Goal: Task Accomplishment & Management: Manage account settings

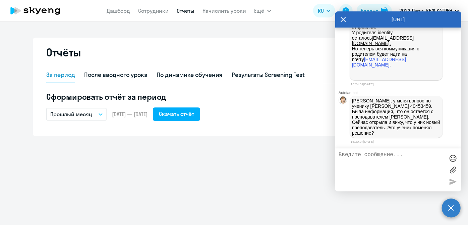
scroll to position [94639, 0]
click at [149, 11] on link "Сотрудники" at bounding box center [153, 10] width 30 height 7
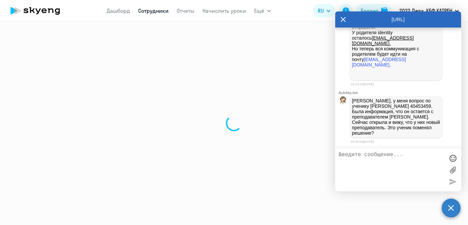
select select "30"
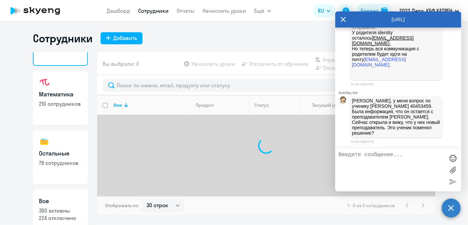
scroll to position [58, 0]
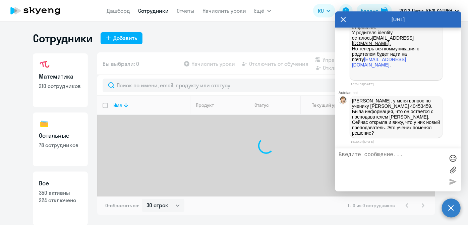
click at [61, 189] on p "350 активны" at bounding box center [60, 192] width 43 height 7
select select "30"
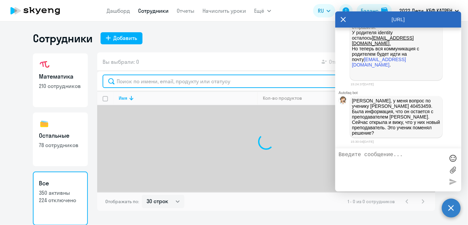
click at [145, 83] on input "text" at bounding box center [266, 80] width 327 height 13
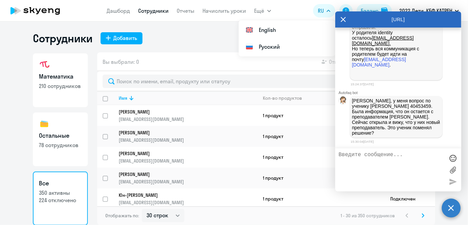
click at [341, 20] on icon at bounding box center [343, 19] width 5 height 16
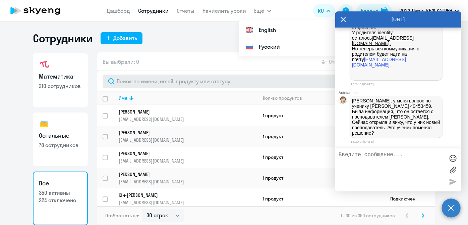
click at [343, 18] on app-header-actions "RU English Русский Баланс 2022 Дети, КБФ КАТРЕН" at bounding box center [387, 11] width 149 height 16
click at [450, 208] on circle at bounding box center [451, 207] width 19 height 19
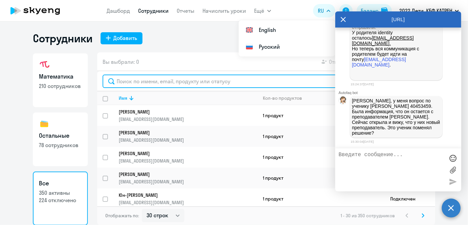
click at [182, 85] on input "text" at bounding box center [266, 80] width 327 height 13
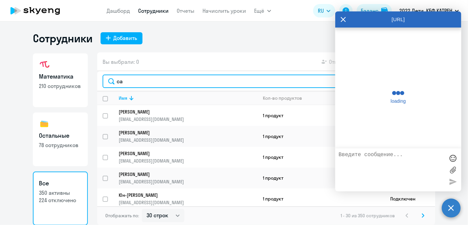
type input "са"
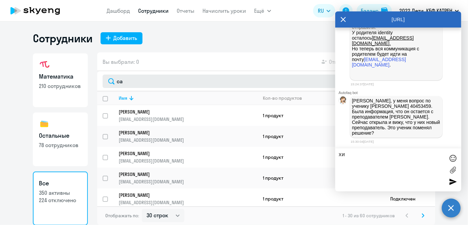
type textarea "хи"
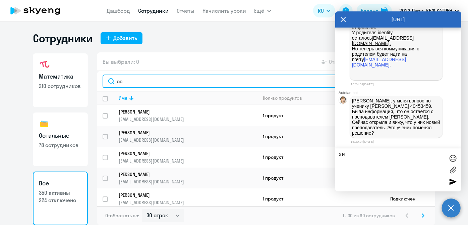
click at [170, 80] on input "са" at bounding box center [266, 80] width 327 height 13
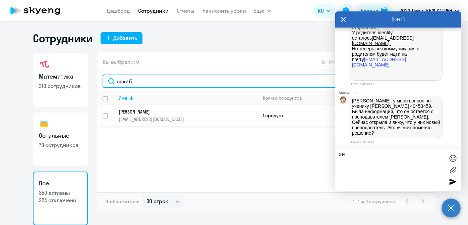
type input "сахиб"
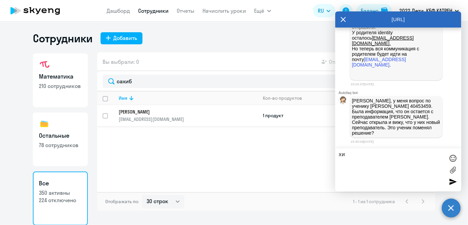
click at [131, 115] on link "Сахибгареева Виктория Владимировна nsavinova301@gmail.com" at bounding box center [188, 115] width 138 height 13
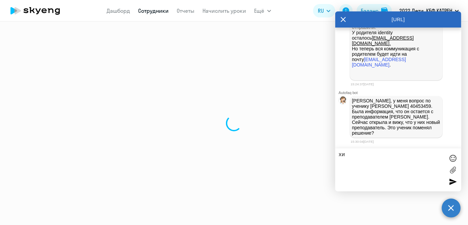
select select "english"
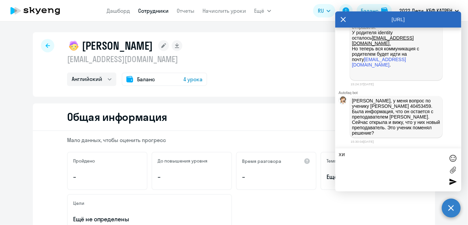
click at [342, 20] on icon at bounding box center [343, 19] width 5 height 5
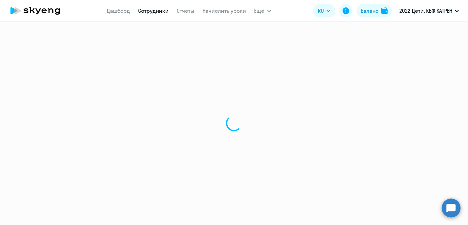
select select "30"
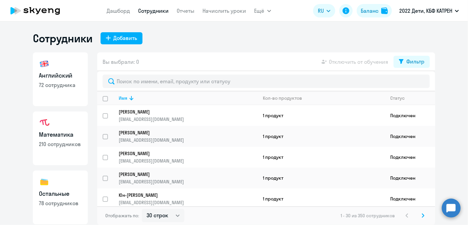
click at [448, 211] on circle at bounding box center [451, 207] width 19 height 19
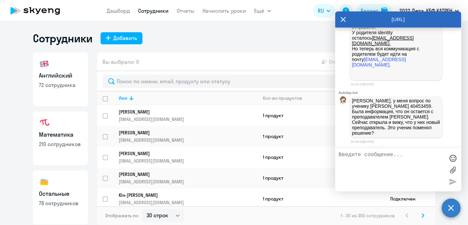
drag, startPoint x: 353, startPoint y: 112, endPoint x: 426, endPoint y: 133, distance: 76.5
click at [426, 133] on p "[PERSON_NAME], у меня вопрос по ученику [PERSON_NAME] 40453459. Была информация…" at bounding box center [396, 117] width 88 height 38
copy p "Была информация, что он остается с преподавателем Михаил Головин. Сейчас открыл…"
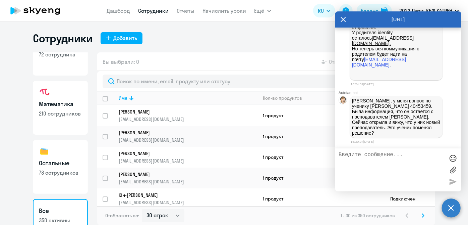
scroll to position [58, 0]
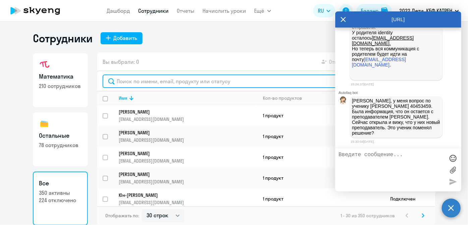
click at [161, 84] on input "text" at bounding box center [266, 80] width 327 height 13
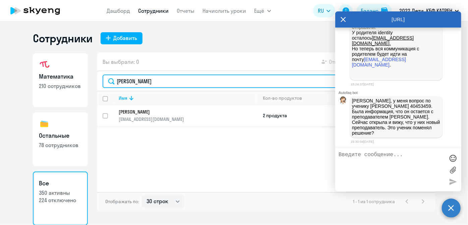
type input "[PERSON_NAME]"
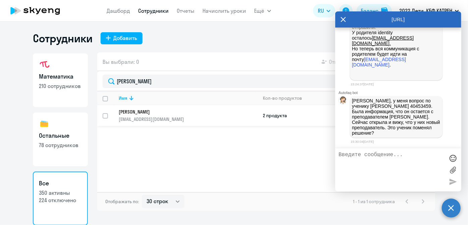
click at [163, 121] on td "[PERSON_NAME] [EMAIL_ADDRESS][DOMAIN_NAME]" at bounding box center [185, 115] width 144 height 21
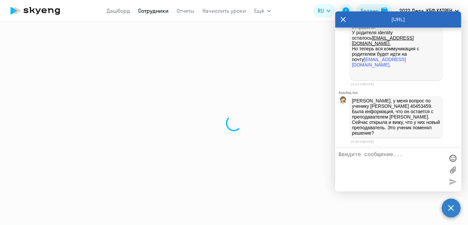
select select "english"
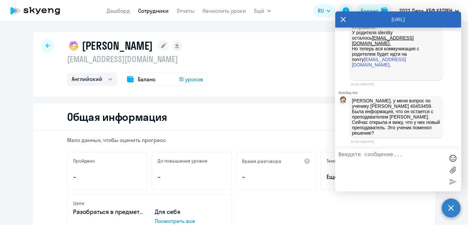
select select "30"
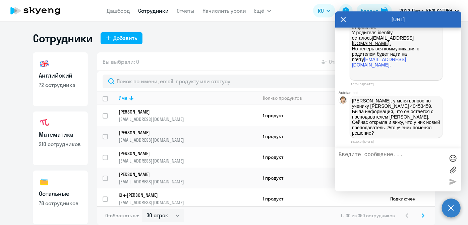
click at [342, 18] on icon at bounding box center [343, 19] width 5 height 5
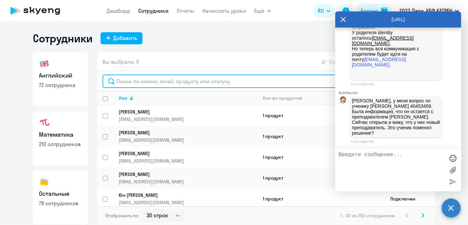
click at [160, 83] on input "text" at bounding box center [266, 80] width 327 height 13
click at [195, 79] on input "text" at bounding box center [266, 80] width 327 height 13
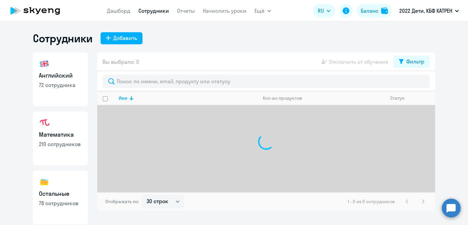
select select "30"
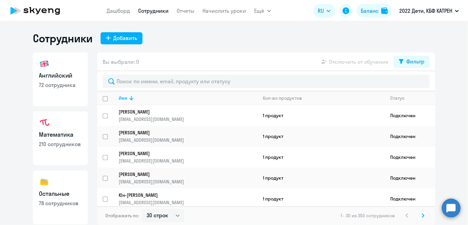
scroll to position [58, 0]
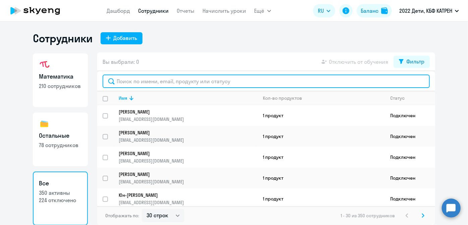
click at [133, 83] on input "text" at bounding box center [266, 80] width 327 height 13
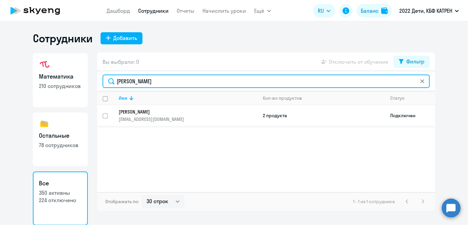
type input "[PERSON_NAME]"
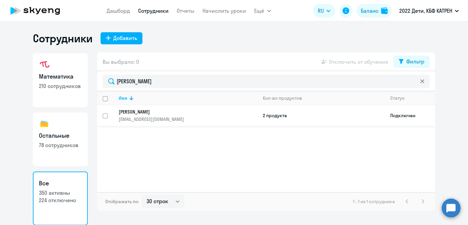
click at [151, 119] on p "[EMAIL_ADDRESS][DOMAIN_NAME]" at bounding box center [188, 119] width 138 height 6
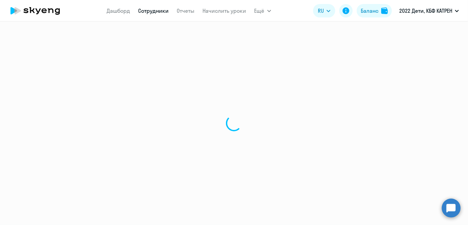
select select "english"
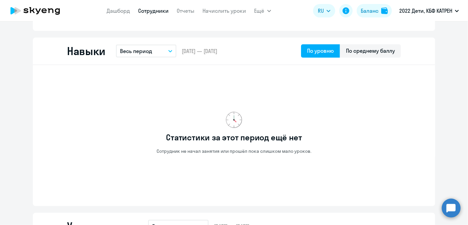
scroll to position [305, 0]
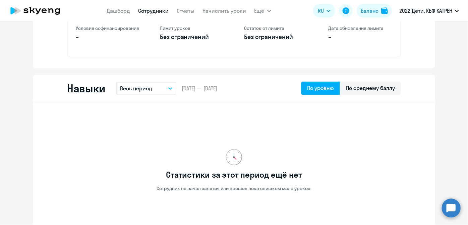
click at [452, 209] on circle at bounding box center [451, 207] width 19 height 19
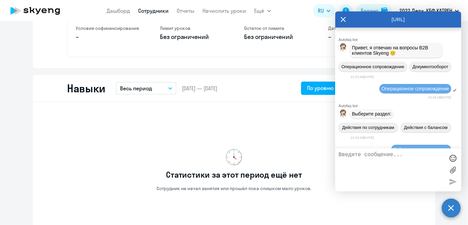
scroll to position [94639, 0]
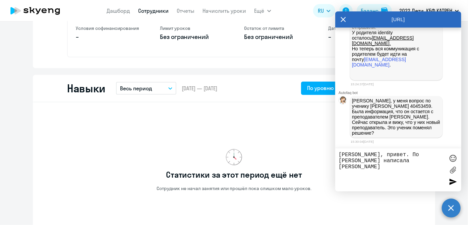
type textarea "[PERSON_NAME], привет. По [PERSON_NAME] написала РУ"
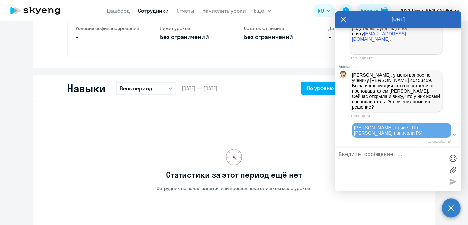
scroll to position [94660, 0]
type textarea "отключи по"
click at [123, 10] on link "Дашборд" at bounding box center [118, 10] width 23 height 7
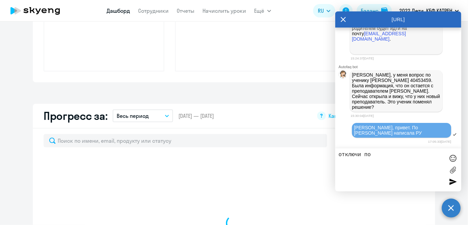
scroll to position [352, 0]
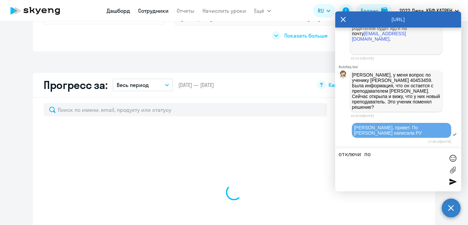
click at [159, 13] on link "Сотрудники" at bounding box center [153, 10] width 30 height 7
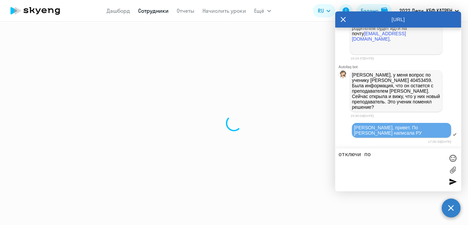
select select "30"
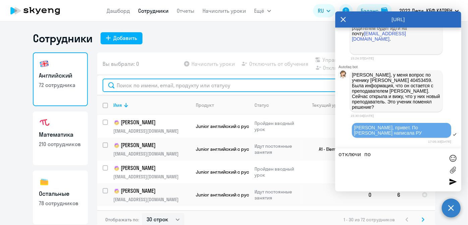
click at [155, 86] on input "text" at bounding box center [266, 84] width 327 height 13
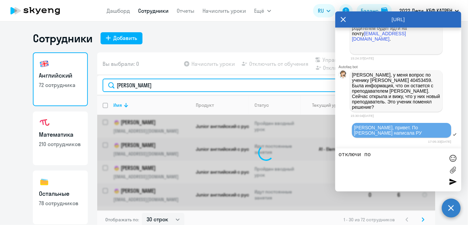
type input "[PERSON_NAME]"
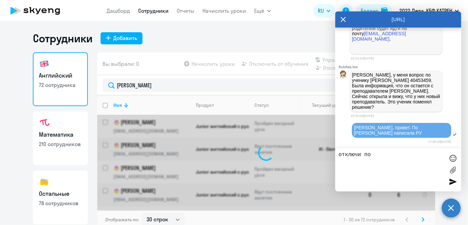
click at [345, 20] on icon at bounding box center [343, 19] width 5 height 16
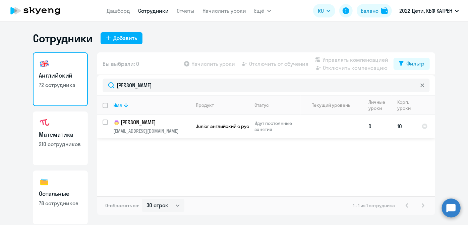
click at [107, 122] on input "select row 37444724" at bounding box center [109, 125] width 13 height 13
checkbox input "true"
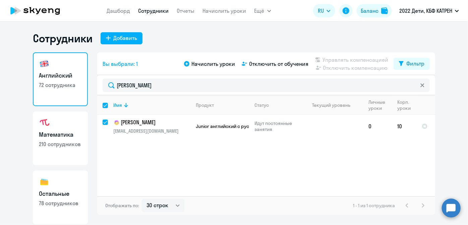
click at [331, 68] on app-table-action-button "Отключить компенсацию" at bounding box center [351, 68] width 74 height 8
click at [287, 65] on span "Отключить от обучения" at bounding box center [278, 64] width 59 height 8
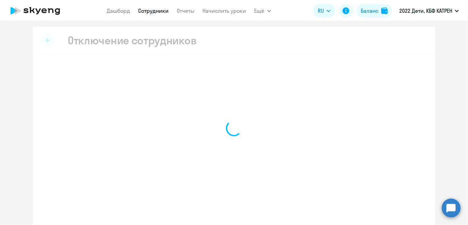
select select "all"
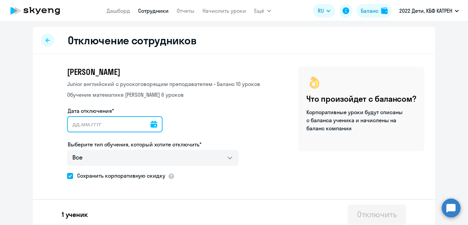
click at [155, 123] on input "Дата отключения*" at bounding box center [115, 124] width 96 height 16
click at [151, 123] on icon at bounding box center [153, 124] width 7 height 7
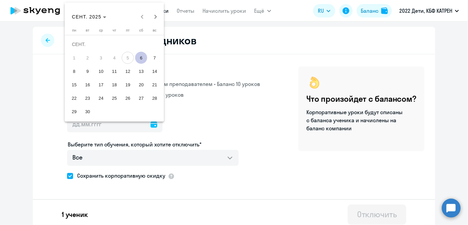
click at [140, 59] on span "6" at bounding box center [141, 58] width 12 height 12
type input "[DATE]"
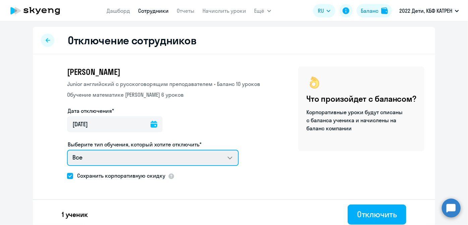
click at [225, 156] on select "Все Junior английский с русскоговорящим преподавателем Обучение математике ребе…" at bounding box center [153, 157] width 172 height 16
select select "english_junior_not_native_speaker"
click at [67, 149] on select "Все Junior английский с русскоговорящим преподавателем Обучение математике ребе…" at bounding box center [153, 157] width 172 height 16
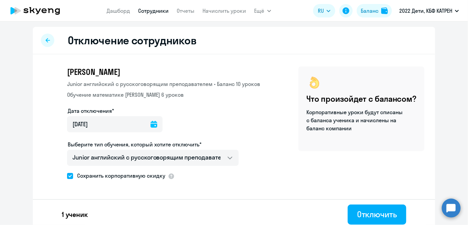
click at [94, 175] on span "Сохранить корпоративную скидку" at bounding box center [119, 175] width 92 height 8
click at [67, 175] on input "Сохранить корпоративную скидку" at bounding box center [67, 175] width 0 height 0
click at [136, 176] on span "Сохранить корпоративную скидку" at bounding box center [119, 175] width 92 height 8
click at [67, 176] on input "Сохранить корпоративную скидку" at bounding box center [67, 175] width 0 height 0
checkbox input "true"
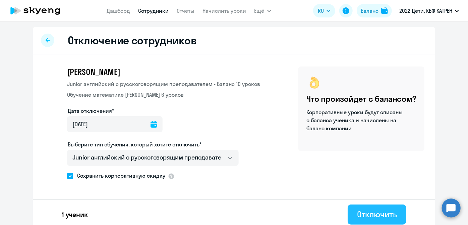
click at [370, 214] on div "Отключить" at bounding box center [377, 213] width 40 height 11
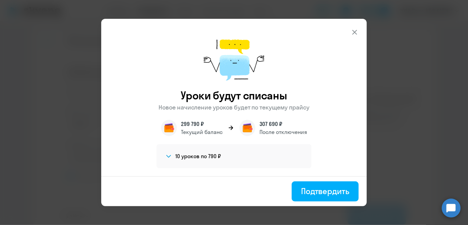
click at [354, 29] on icon at bounding box center [355, 32] width 8 height 8
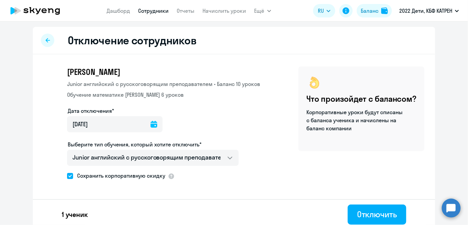
click at [451, 211] on circle at bounding box center [451, 207] width 19 height 19
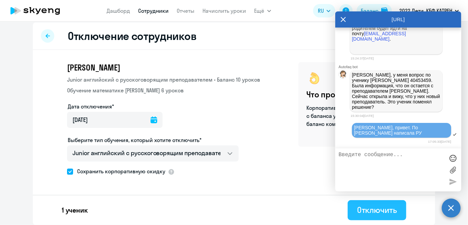
click at [353, 214] on button "Отключить" at bounding box center [377, 210] width 59 height 20
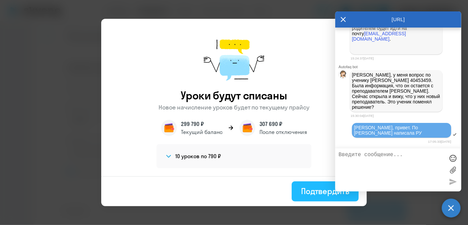
click at [309, 193] on div "Подтвердить" at bounding box center [325, 190] width 48 height 11
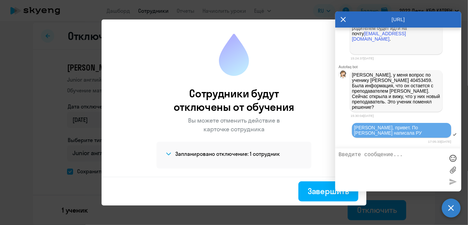
click at [309, 193] on div "Завершить" at bounding box center [328, 190] width 41 height 11
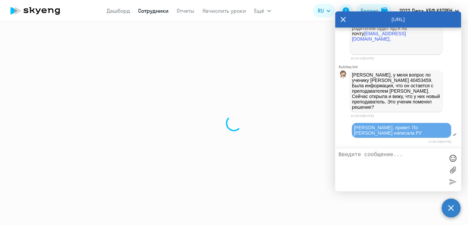
select select "30"
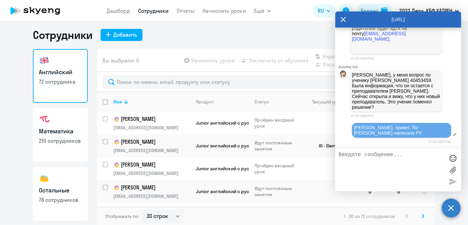
scroll to position [4, 0]
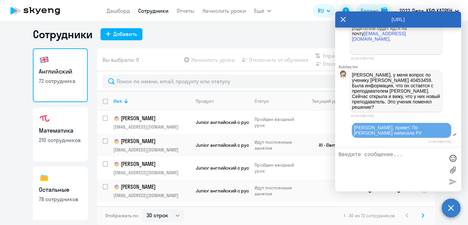
click at [353, 158] on textarea at bounding box center [391, 169] width 106 height 36
click at [357, 155] on textarea at bounding box center [391, 169] width 106 height 36
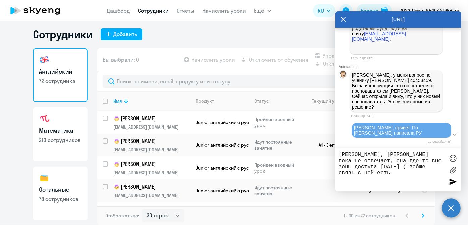
click at [396, 167] on textarea "[PERSON_NAME], [PERSON_NAME] пока не отвечает, она где-то вне зоны доступа [DAT…" at bounding box center [391, 169] width 106 height 36
click at [399, 167] on textarea "[PERSON_NAME], [PERSON_NAME] пока не отвечает, она где-то вне зоны доступа [DAT…" at bounding box center [391, 169] width 106 height 36
click at [387, 174] on textarea "[PERSON_NAME], [PERSON_NAME] пока не отвечает, она где-то вне зоны доступа [DAT…" at bounding box center [391, 169] width 106 height 36
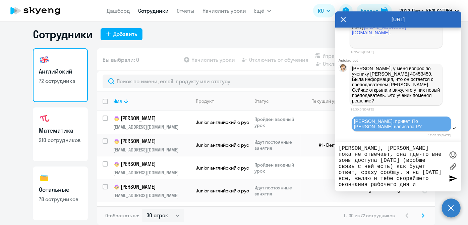
scroll to position [0, 0]
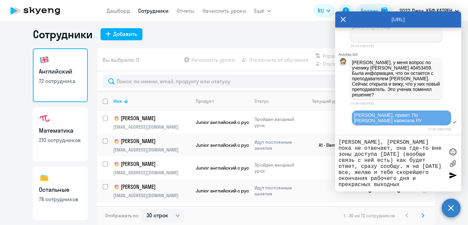
click at [451, 148] on div at bounding box center [453, 152] width 10 height 10
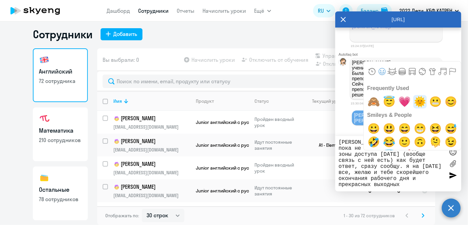
click at [415, 102] on span "🌞" at bounding box center [420, 101] width 16 height 13
type textarea "[PERSON_NAME], [PERSON_NAME] пока не отвечает, она где-то вне зоны доступа [DAT…"
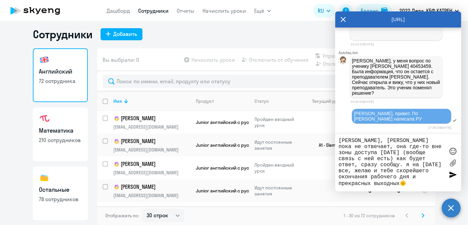
click at [450, 176] on div at bounding box center [453, 174] width 10 height 10
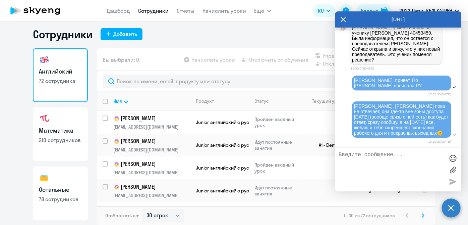
scroll to position [94708, 0]
